Goal: Task Accomplishment & Management: Manage account settings

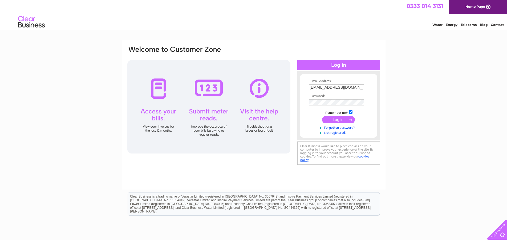
click at [340, 121] on input "submit" at bounding box center [338, 119] width 33 height 7
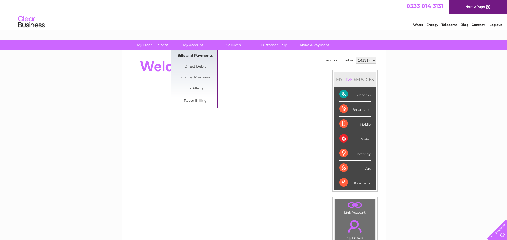
click at [190, 53] on link "Bills and Payments" at bounding box center [195, 55] width 44 height 11
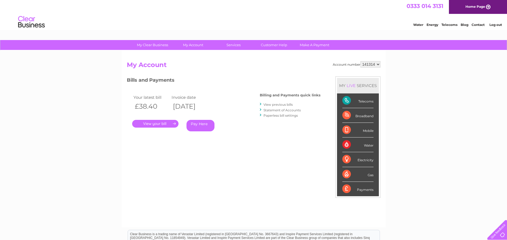
click at [151, 123] on link "." at bounding box center [155, 124] width 46 height 8
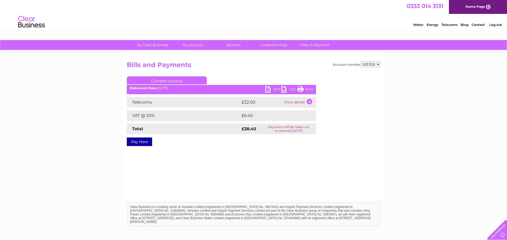
click at [267, 88] on link "PDF" at bounding box center [274, 90] width 16 height 8
